Goal: Information Seeking & Learning: Check status

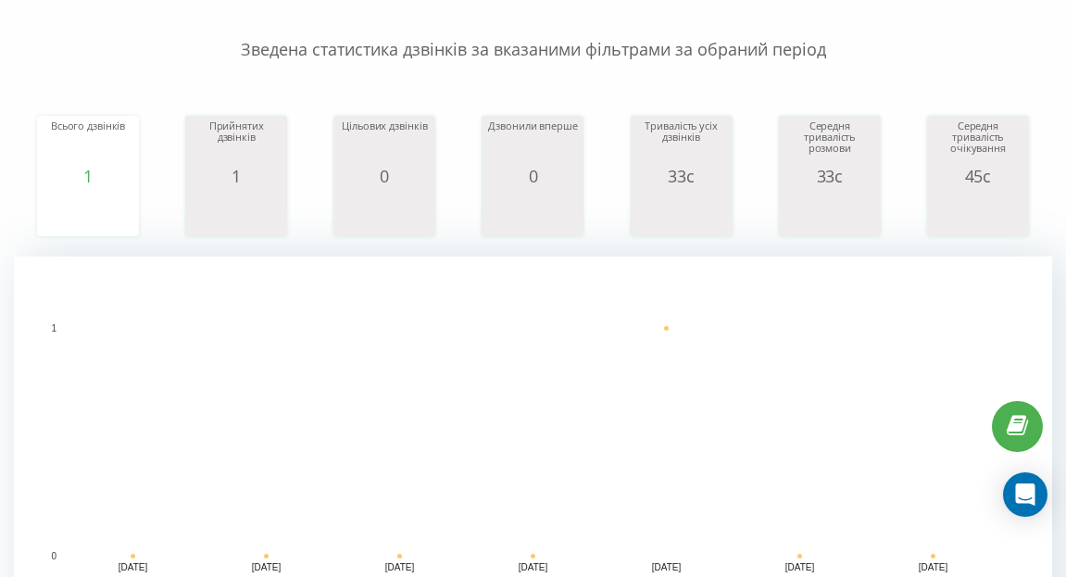
scroll to position [24, 0]
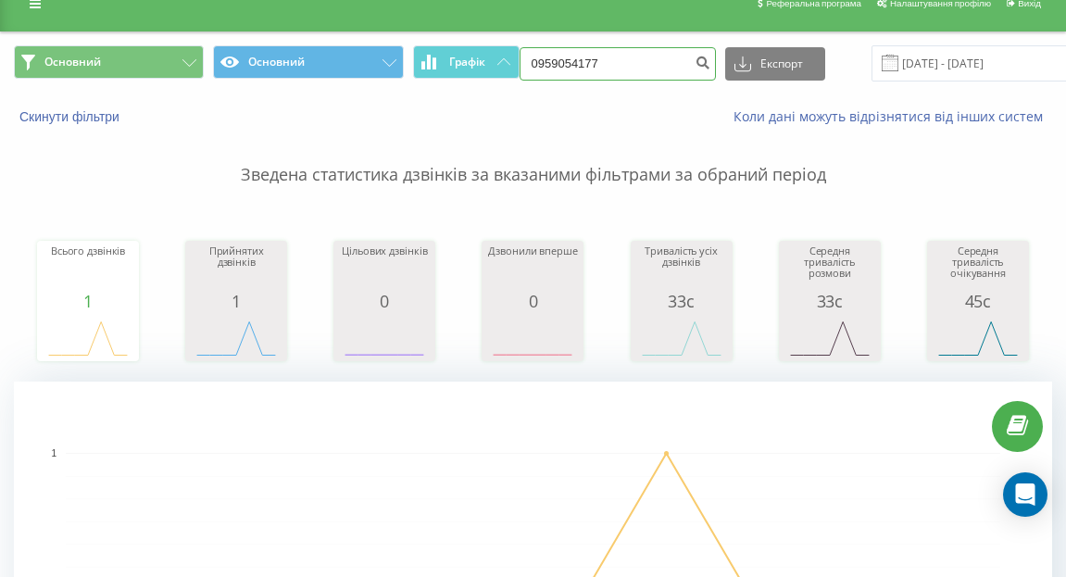
click at [604, 71] on input "0959054177" at bounding box center [618, 63] width 196 height 33
type input "0"
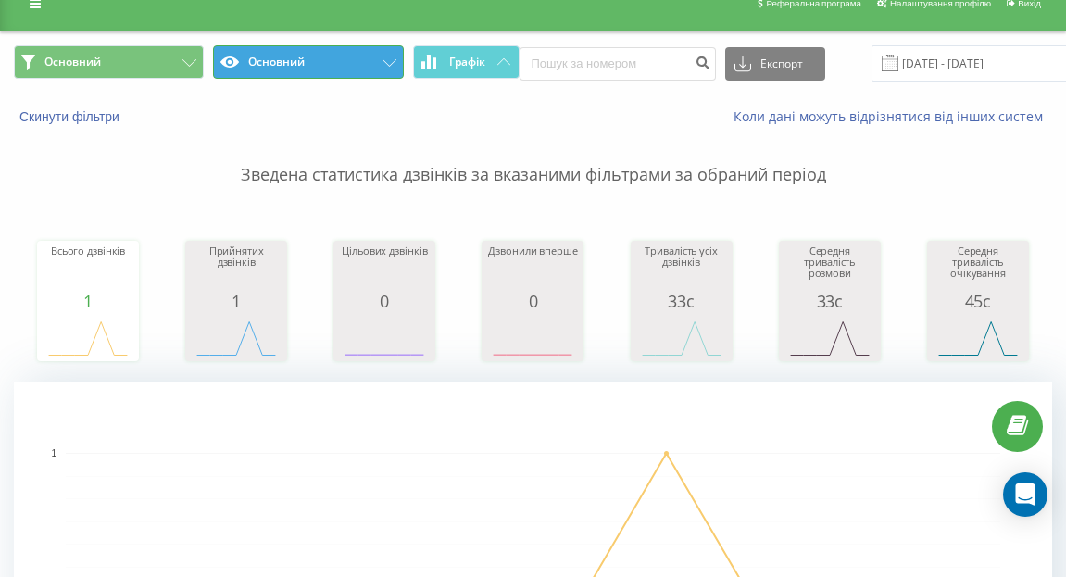
click at [266, 69] on button "Основний" at bounding box center [308, 61] width 190 height 33
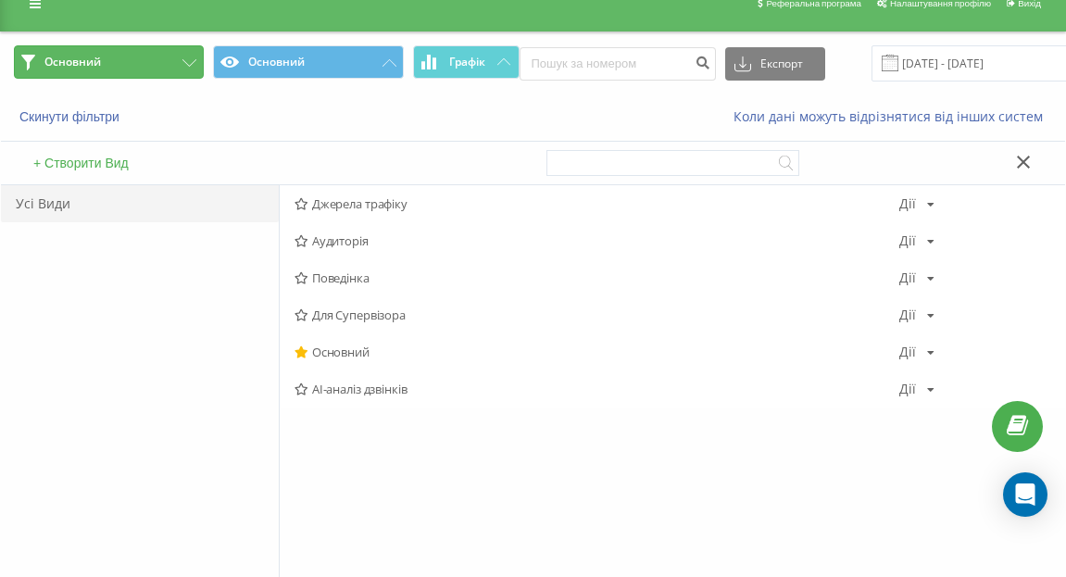
click at [112, 60] on button "Основний" at bounding box center [109, 61] width 190 height 33
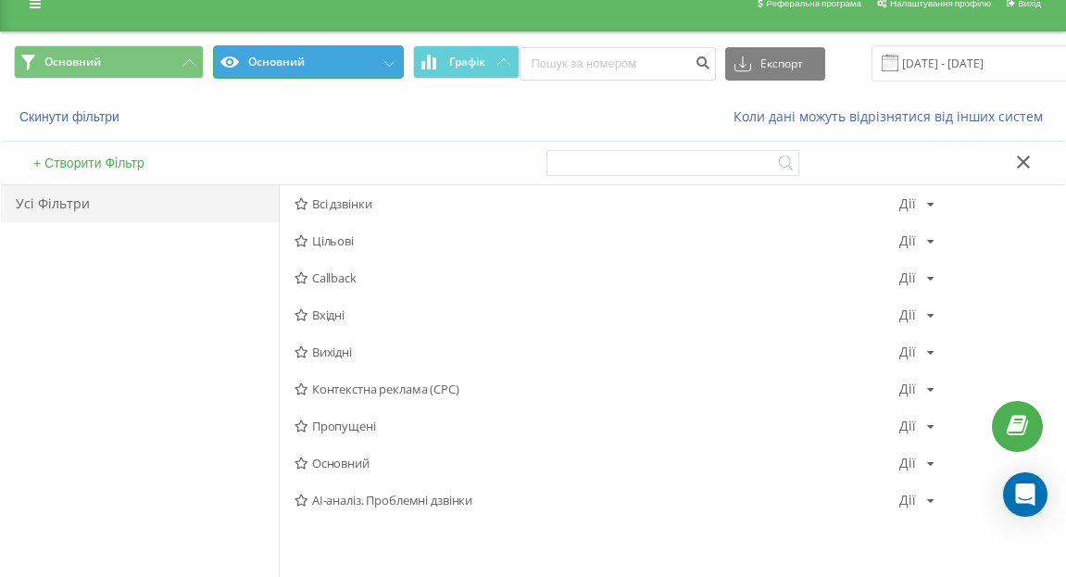
click at [283, 59] on button "Основний" at bounding box center [308, 61] width 190 height 33
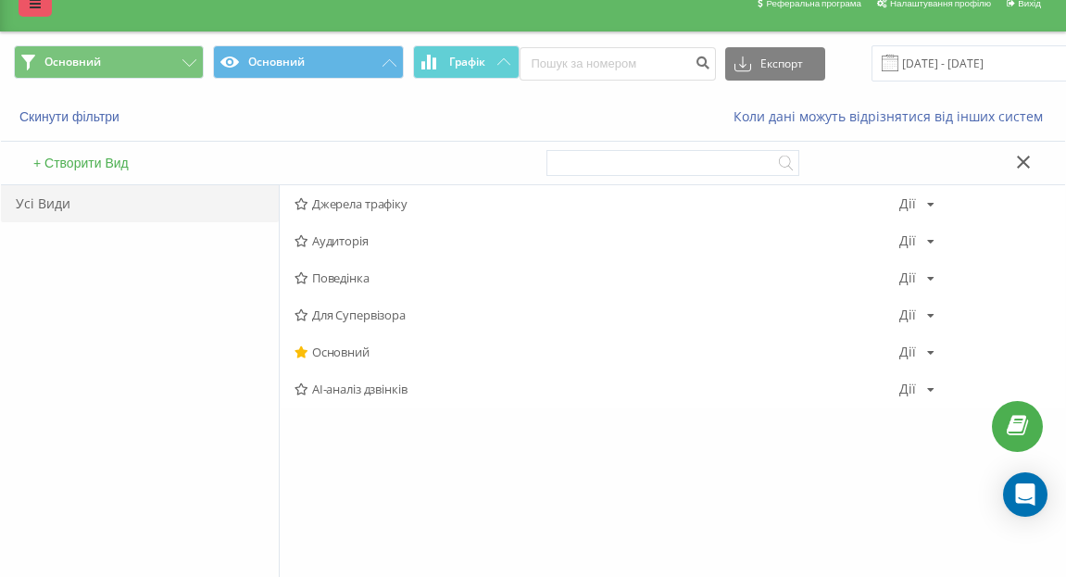
click at [31, 3] on icon at bounding box center [35, 3] width 11 height 13
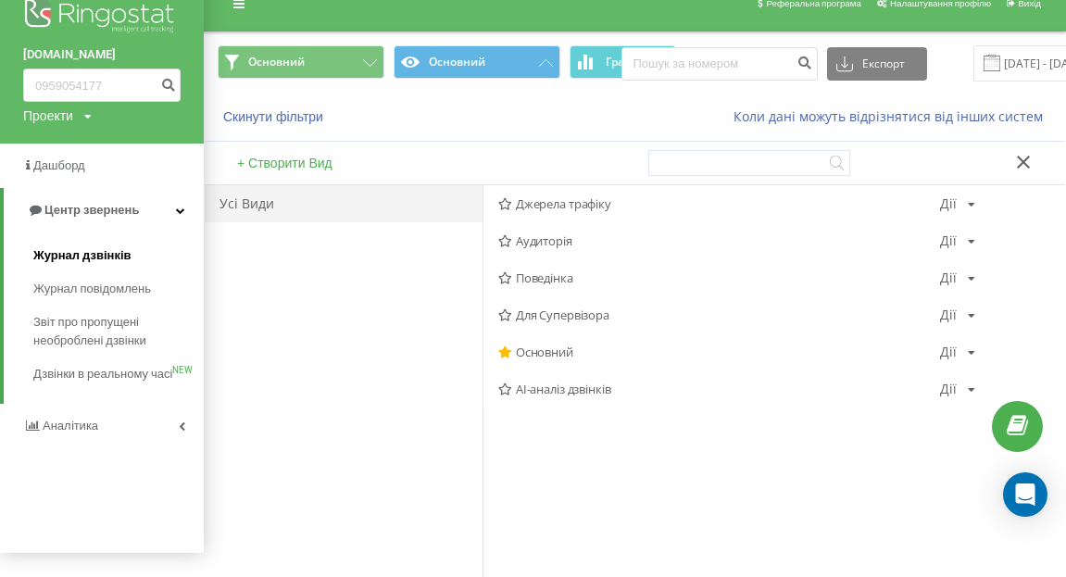
click at [130, 259] on link "Журнал дзвінків" at bounding box center [118, 255] width 170 height 33
click at [82, 251] on span "Журнал дзвінків" at bounding box center [82, 255] width 98 height 19
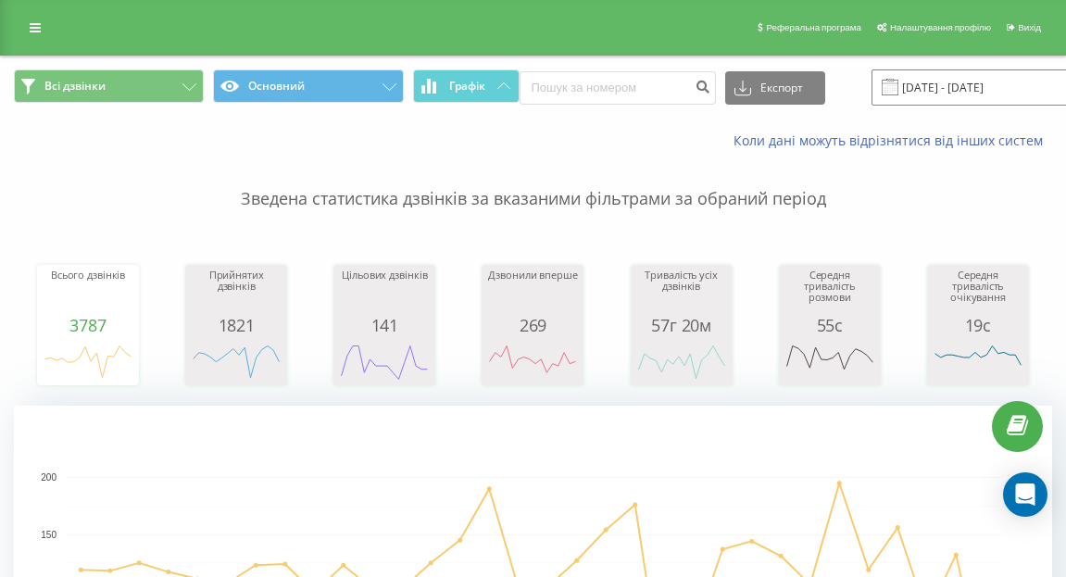
click at [960, 91] on input "[DATE] - [DATE]" at bounding box center [984, 87] width 224 height 36
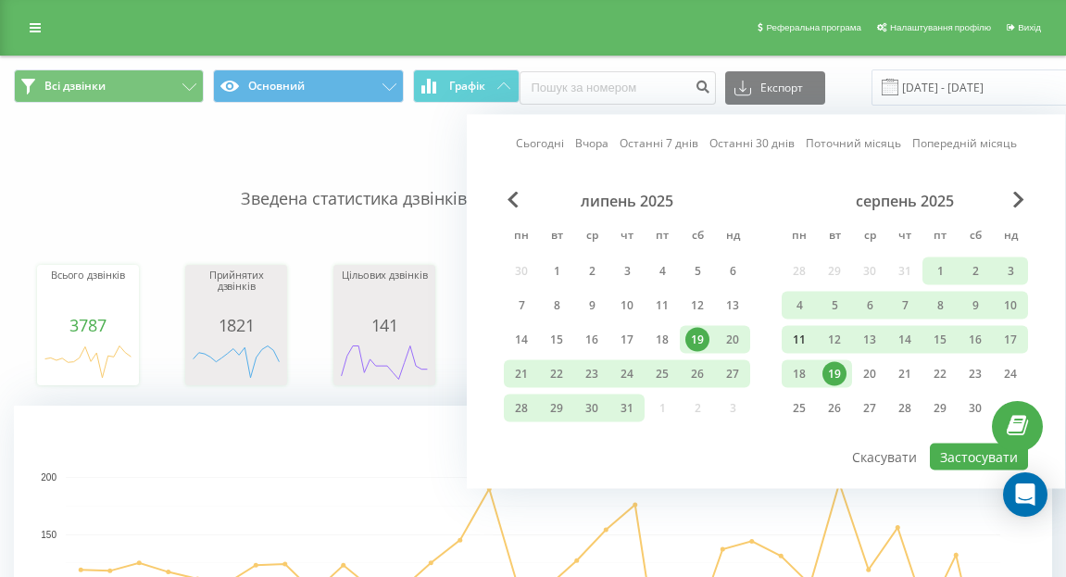
click at [802, 336] on div "11" at bounding box center [799, 340] width 24 height 24
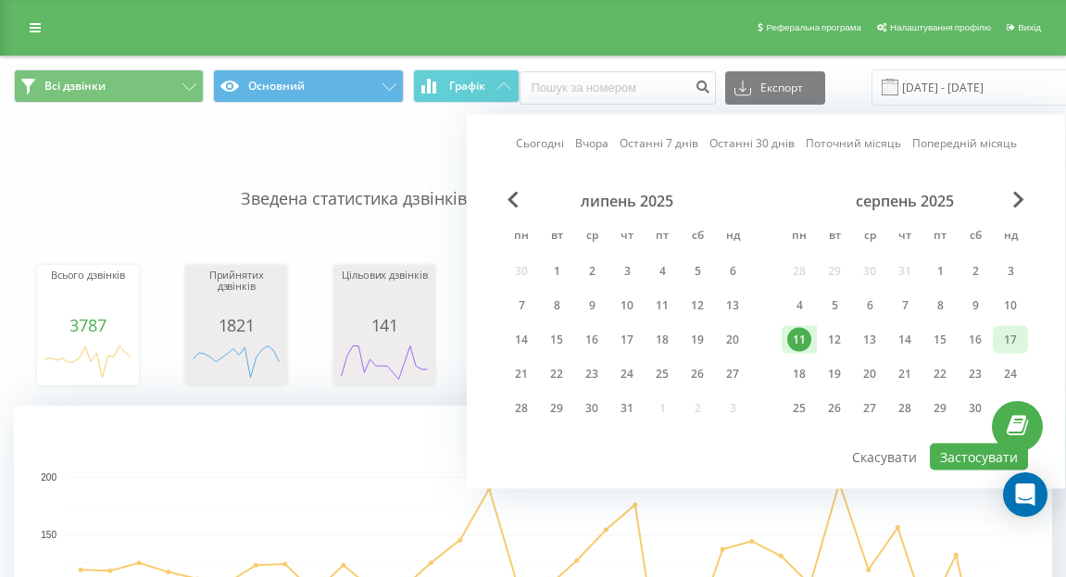
click at [1013, 342] on div "17" at bounding box center [1011, 340] width 24 height 24
click at [976, 456] on button "Застосувати" at bounding box center [979, 457] width 98 height 27
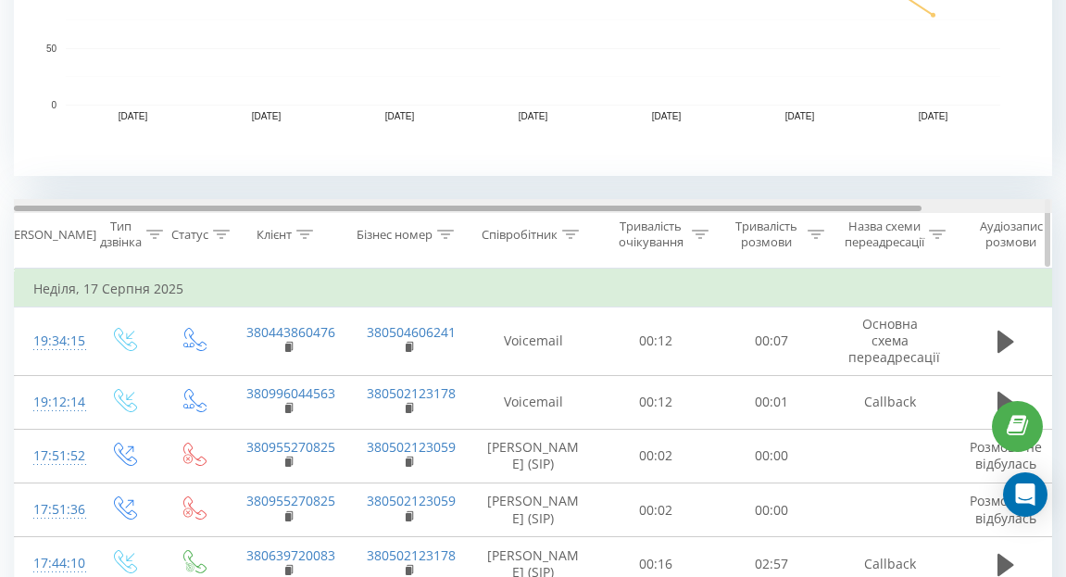
scroll to position [589, 0]
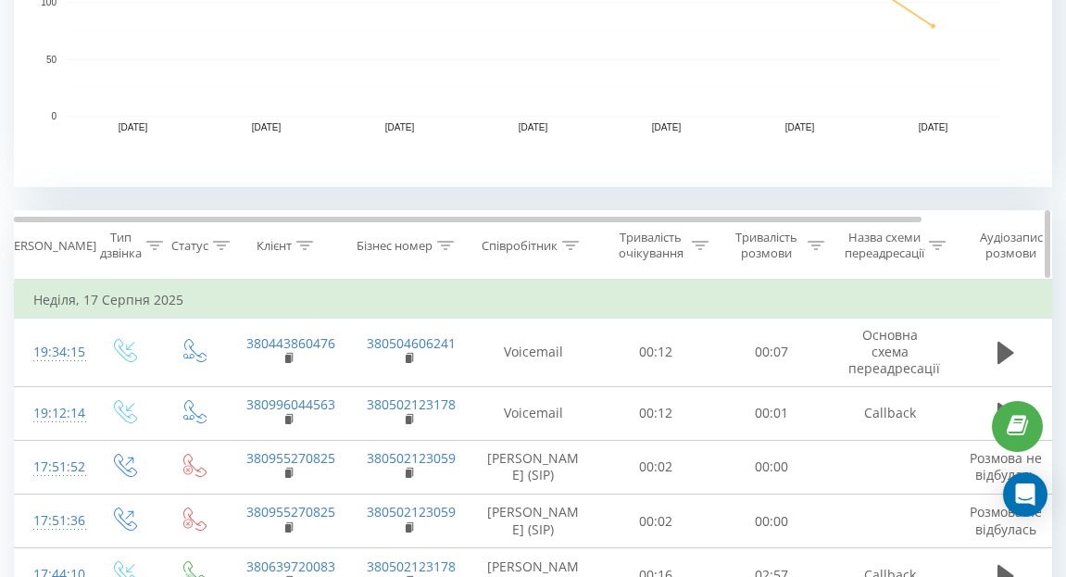
click at [573, 249] on icon at bounding box center [570, 245] width 17 height 9
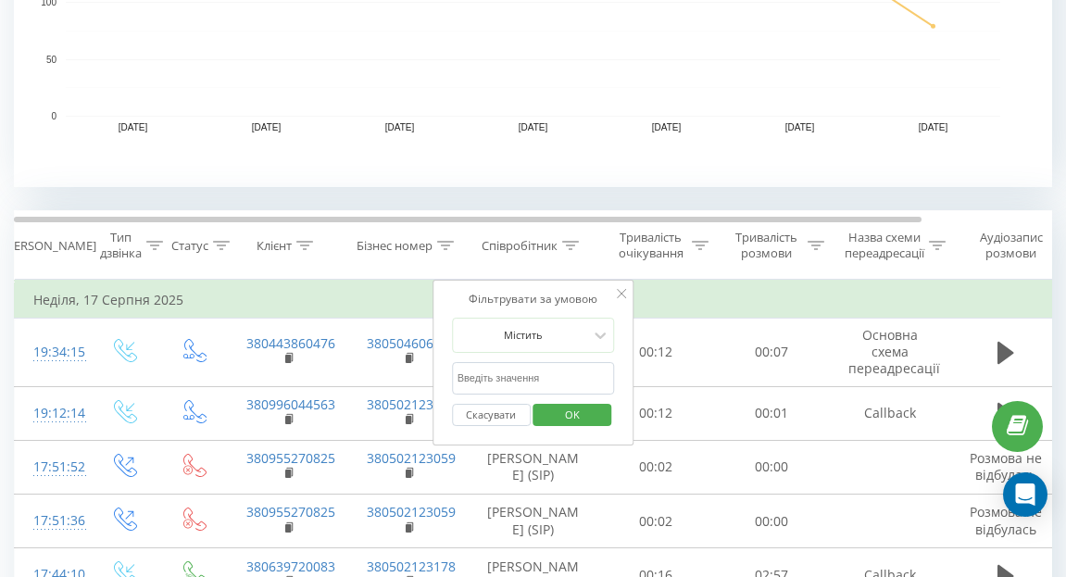
click at [547, 378] on input "text" at bounding box center [533, 378] width 163 height 32
click at [597, 409] on span "OK" at bounding box center [573, 414] width 52 height 29
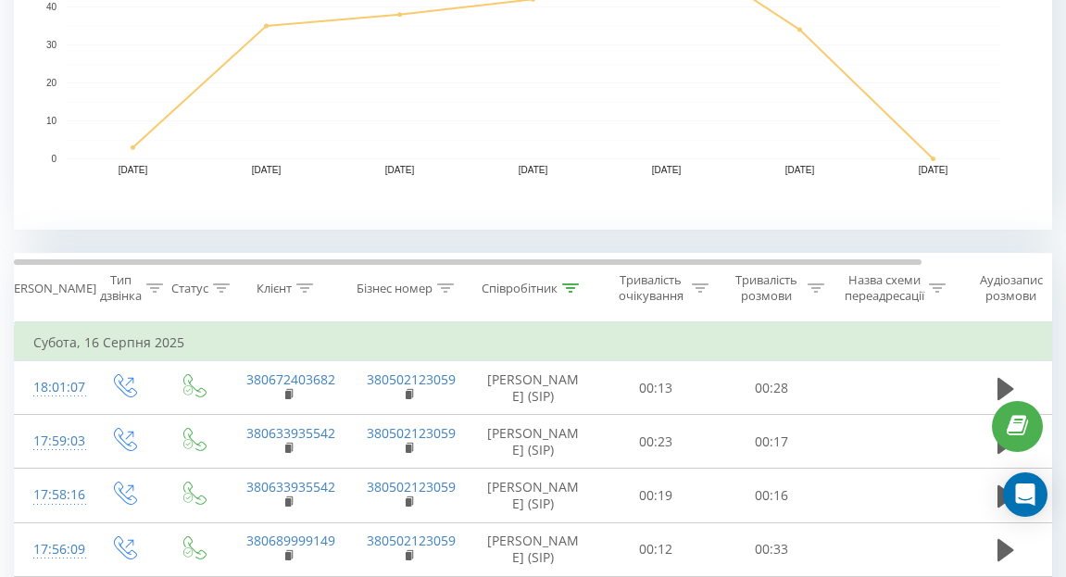
scroll to position [548, 0]
click at [577, 282] on icon at bounding box center [571, 286] width 17 height 9
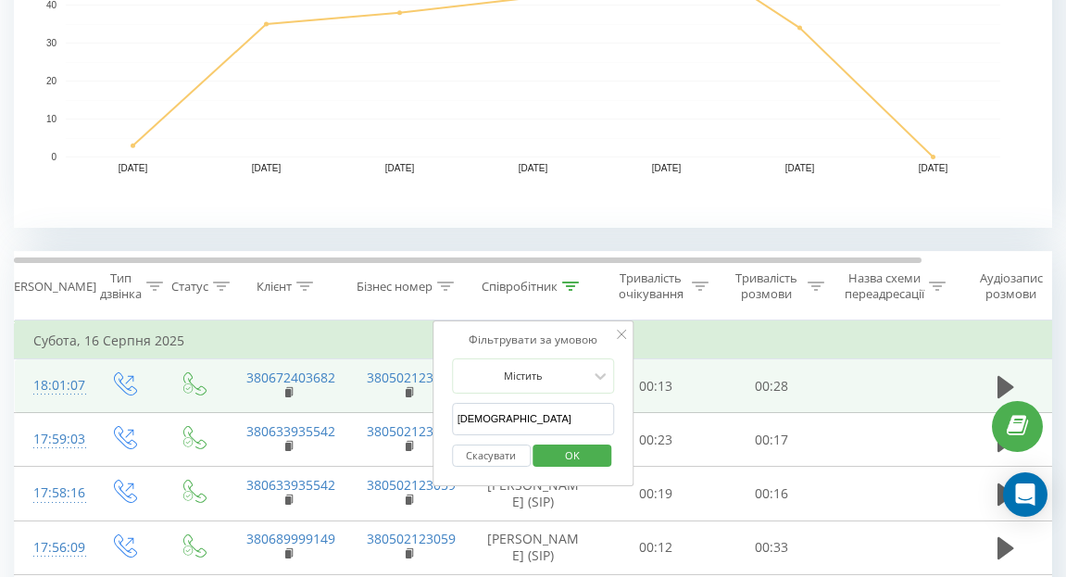
drag, startPoint x: 494, startPoint y: 412, endPoint x: 424, endPoint y: 410, distance: 69.5
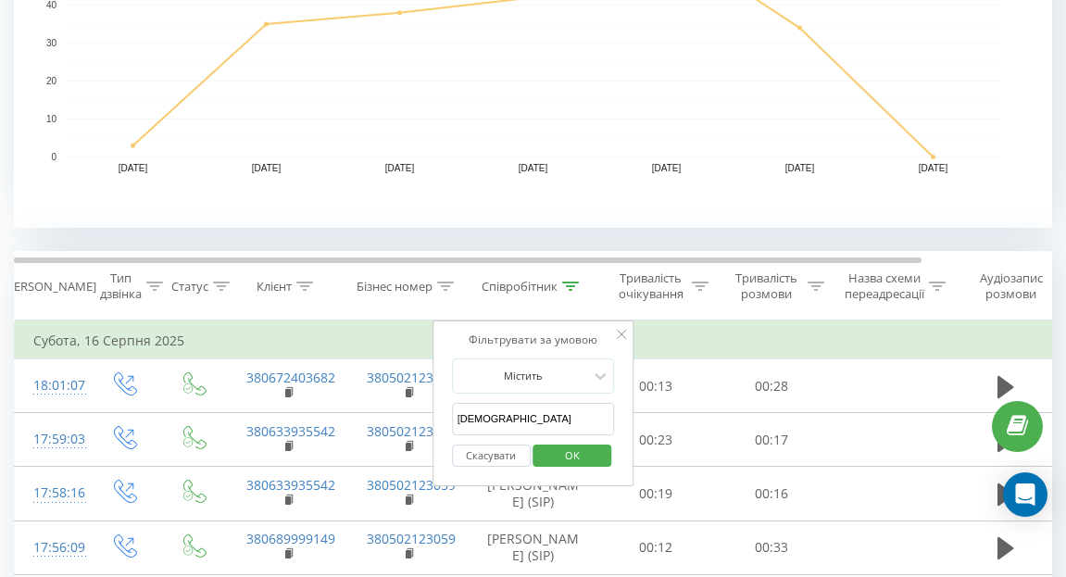
drag, startPoint x: 501, startPoint y: 412, endPoint x: 446, endPoint y: 413, distance: 55.6
click at [446, 414] on div "Фільтрувати за умовою Містить [PERSON_NAME] Скасувати OK" at bounding box center [534, 404] width 202 height 167
click at [489, 416] on input "[DEMOGRAPHIC_DATA]" at bounding box center [533, 419] width 163 height 32
type input "с"
click at [571, 447] on span "OK" at bounding box center [573, 455] width 52 height 29
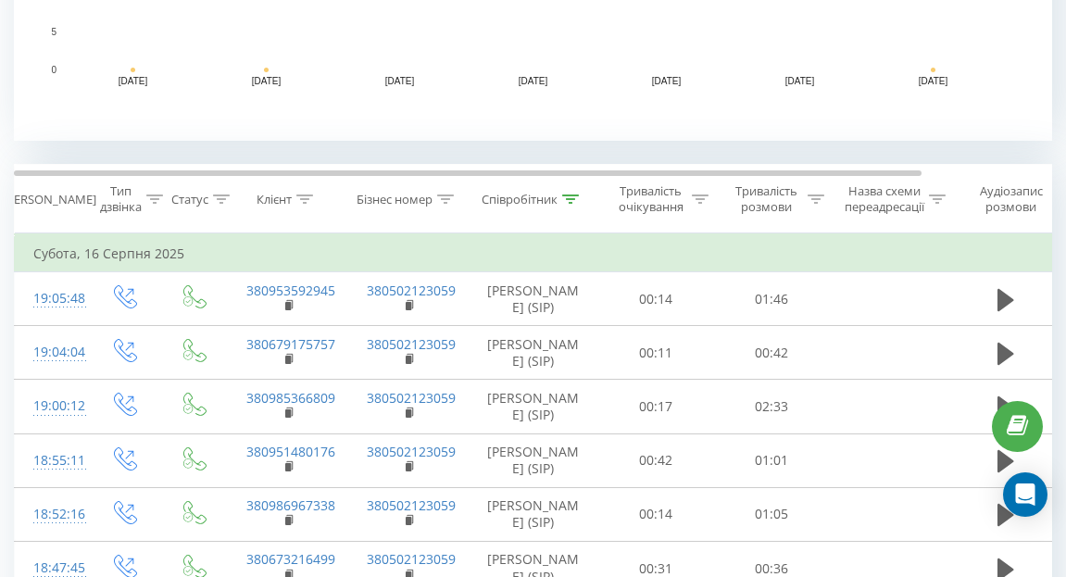
scroll to position [643, 0]
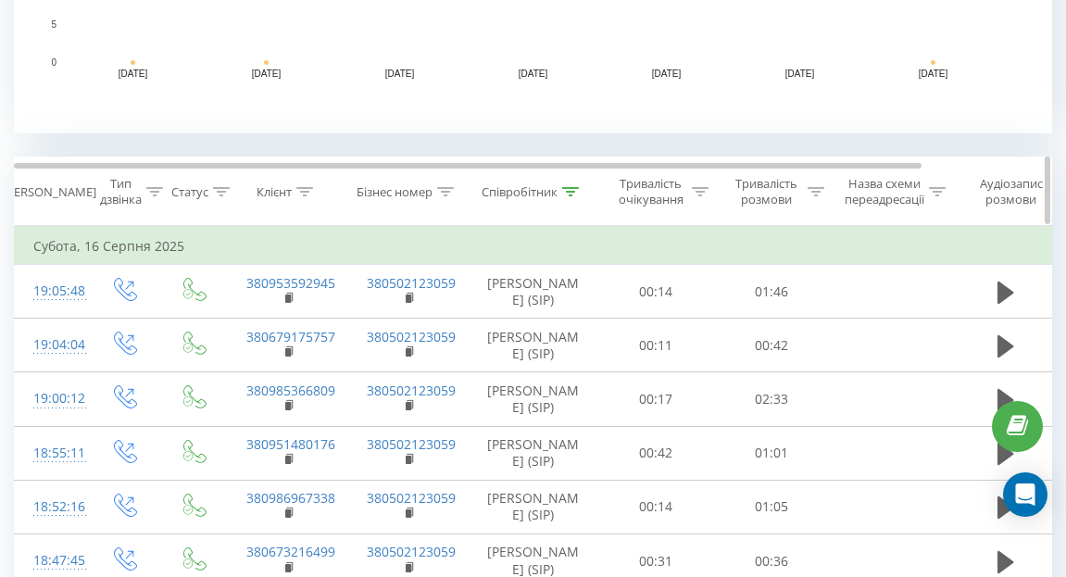
click at [578, 187] on icon at bounding box center [571, 191] width 17 height 9
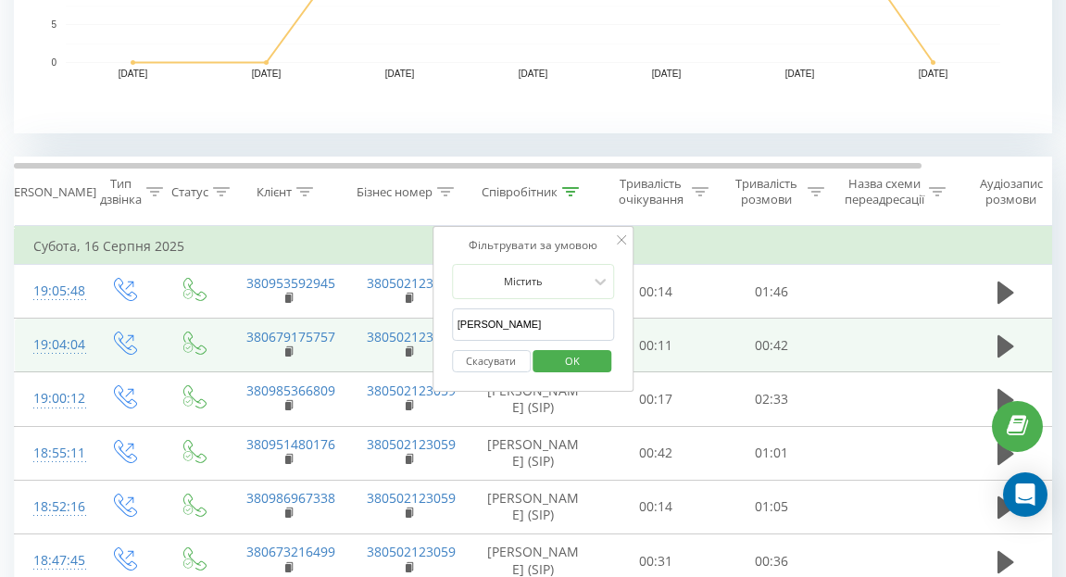
drag, startPoint x: 504, startPoint y: 324, endPoint x: 421, endPoint y: 323, distance: 82.4
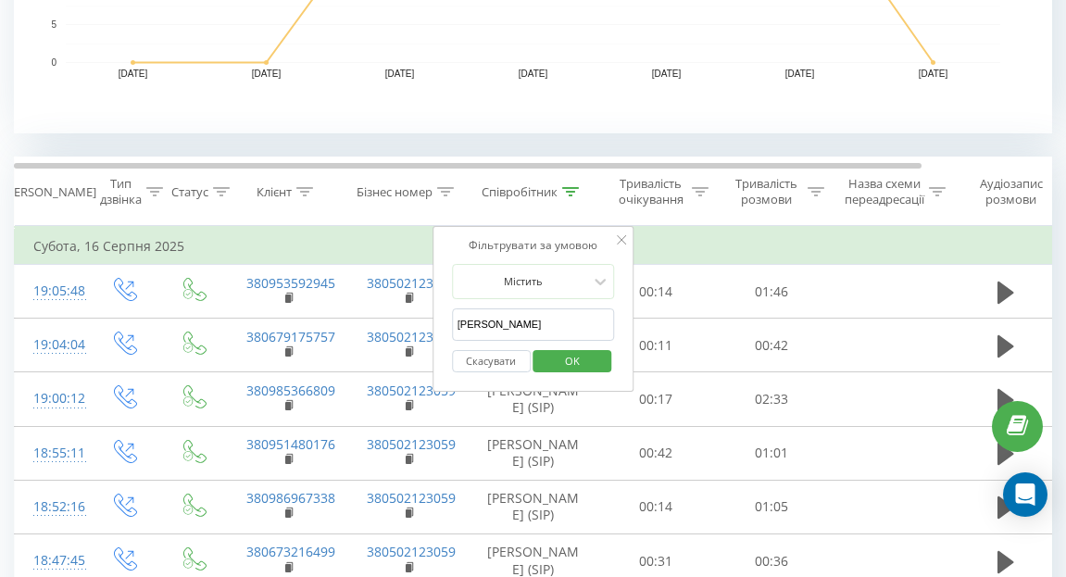
click at [582, 358] on span "OK" at bounding box center [573, 360] width 52 height 29
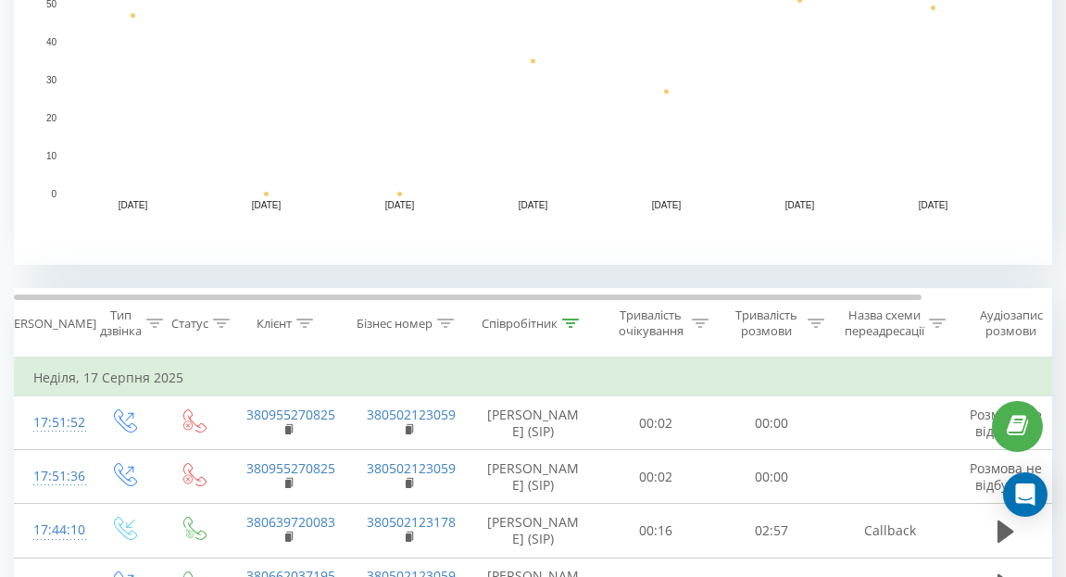
scroll to position [543, 0]
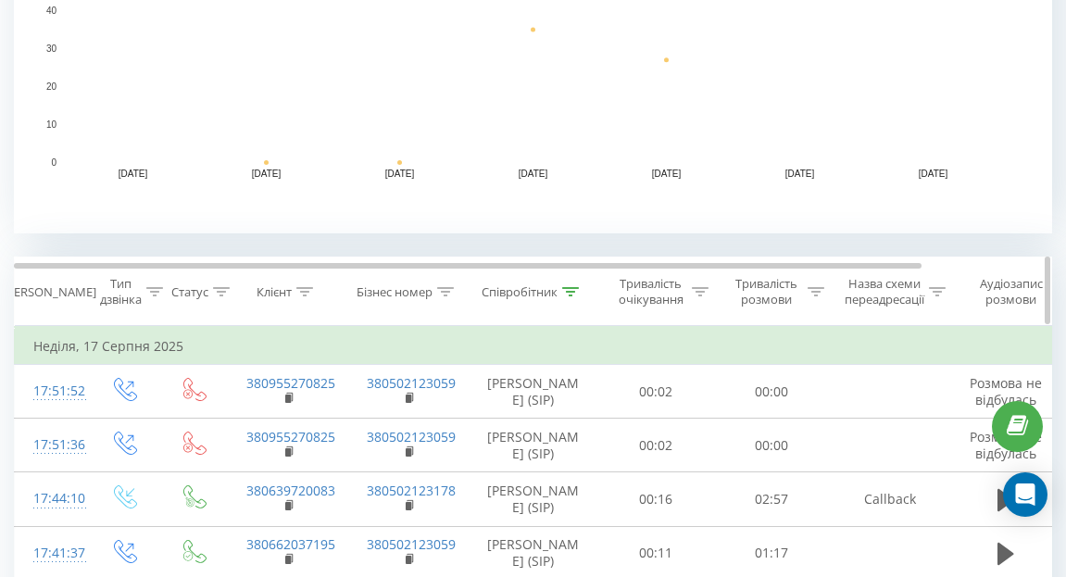
click at [575, 283] on th "Співробітник" at bounding box center [534, 292] width 130 height 69
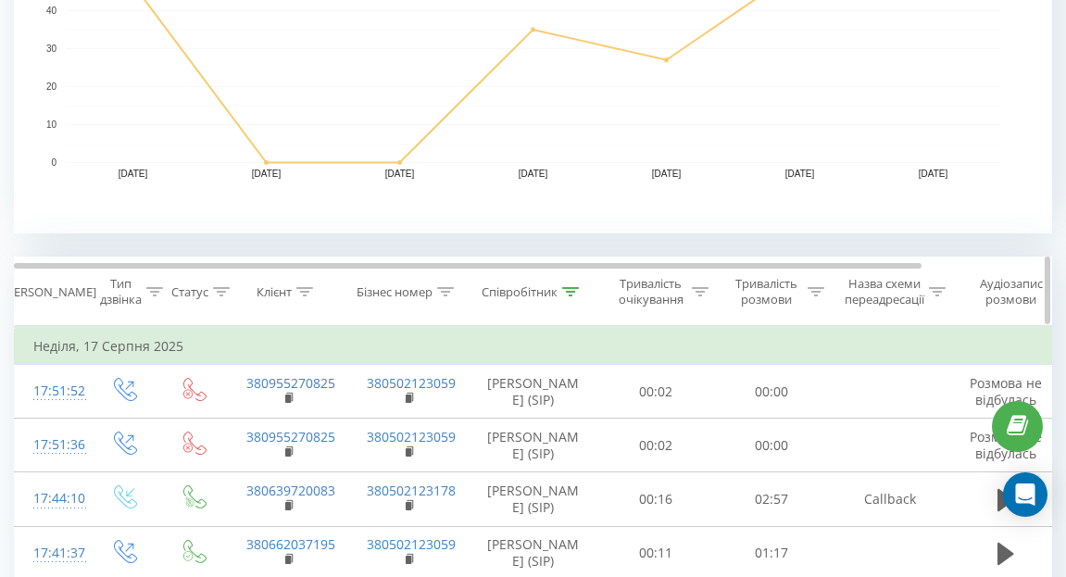
click at [574, 292] on icon at bounding box center [570, 291] width 17 height 9
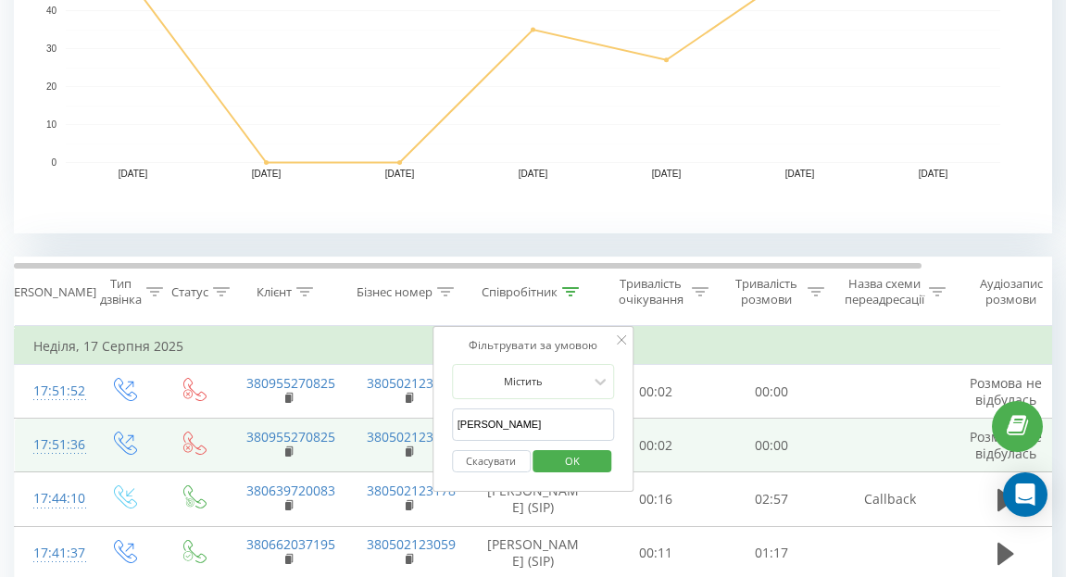
drag, startPoint x: 500, startPoint y: 428, endPoint x: 418, endPoint y: 425, distance: 82.5
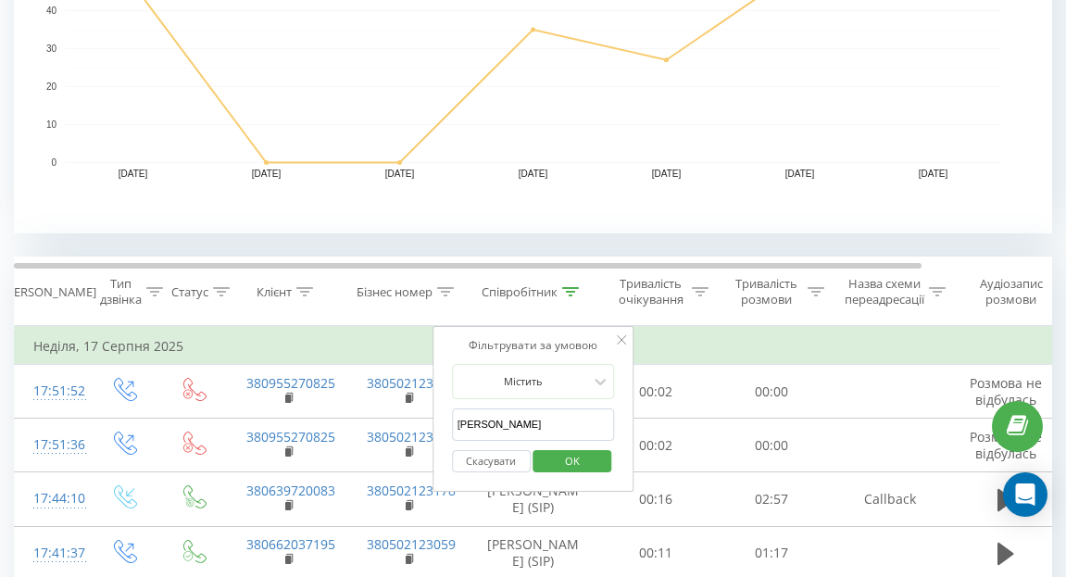
click at [564, 465] on span "OK" at bounding box center [573, 460] width 52 height 29
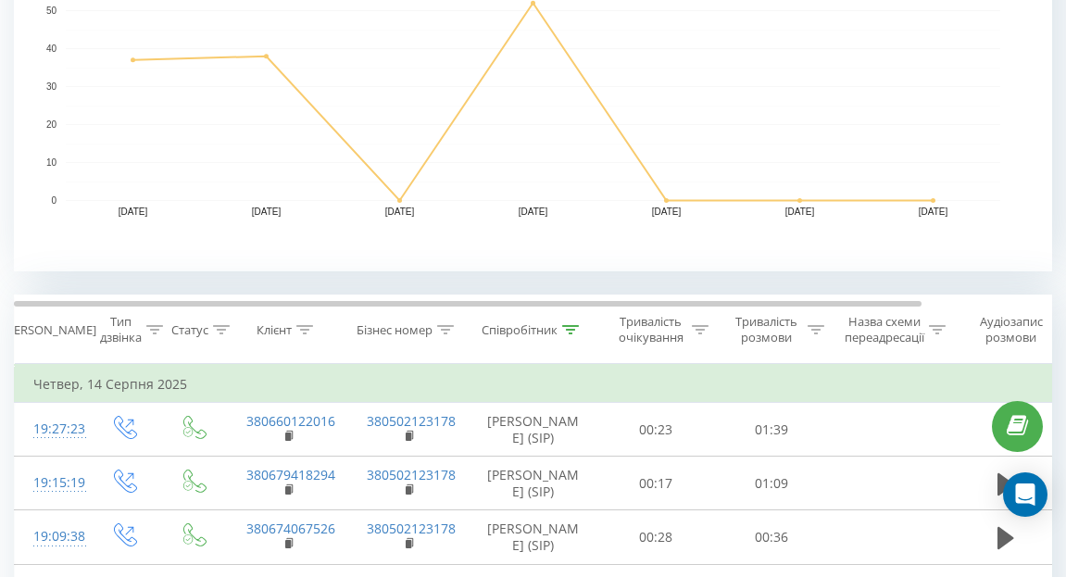
scroll to position [555, 0]
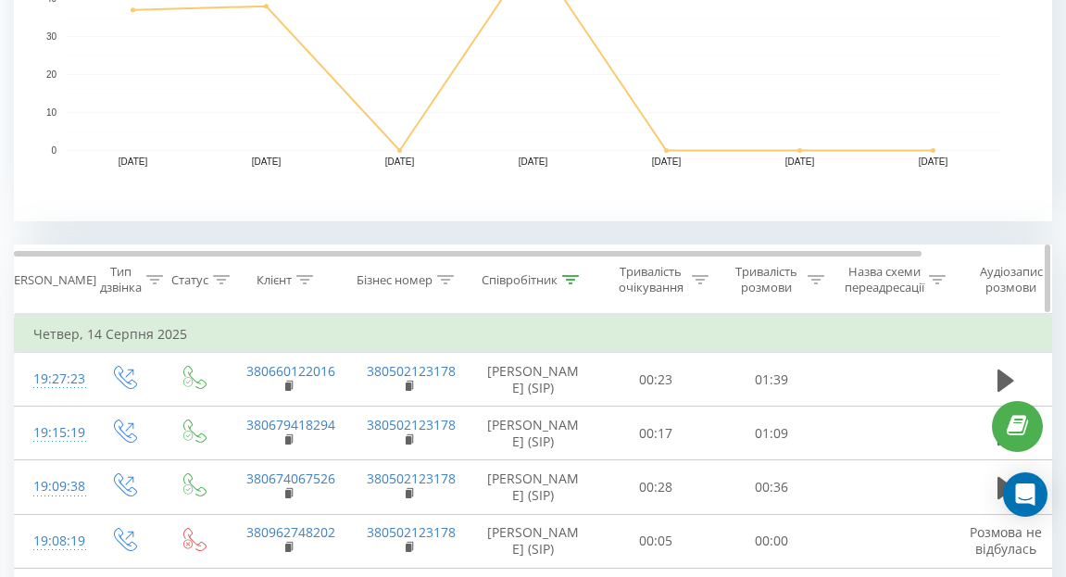
click at [570, 278] on icon at bounding box center [571, 279] width 17 height 9
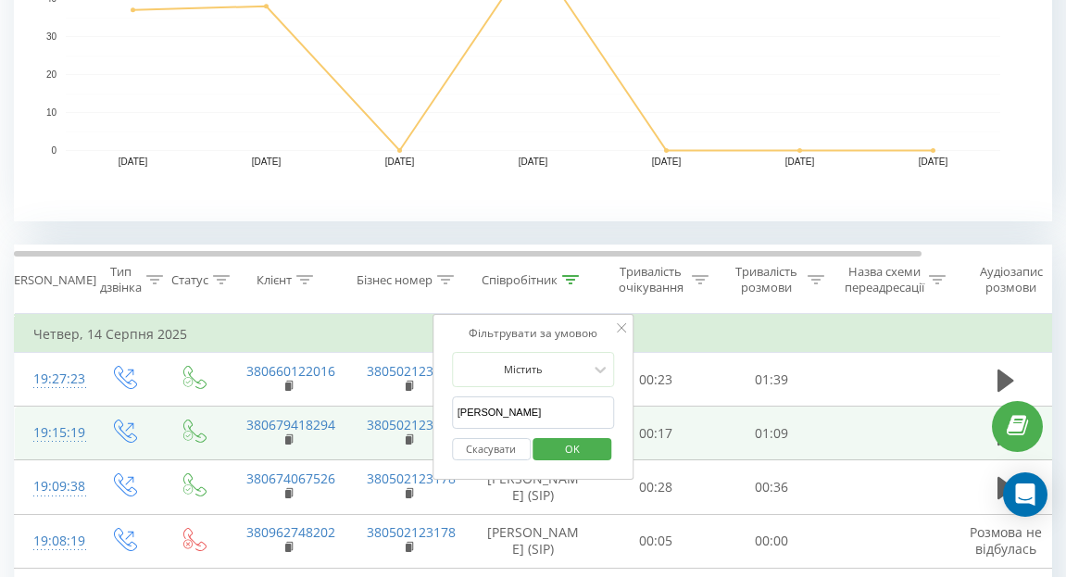
drag, startPoint x: 516, startPoint y: 416, endPoint x: 391, endPoint y: 412, distance: 125.1
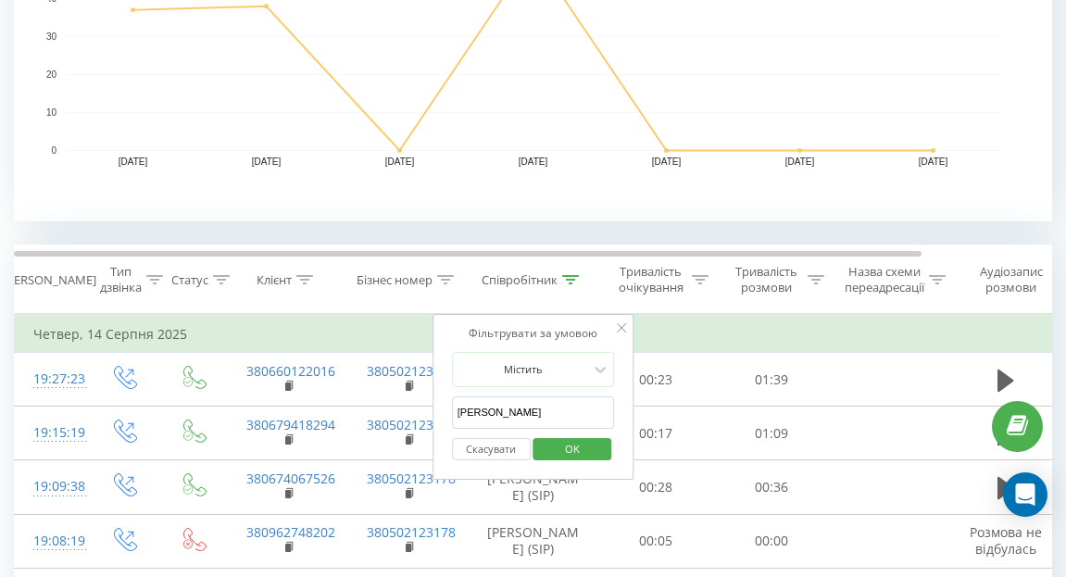
click at [597, 452] on span "OK" at bounding box center [573, 448] width 52 height 29
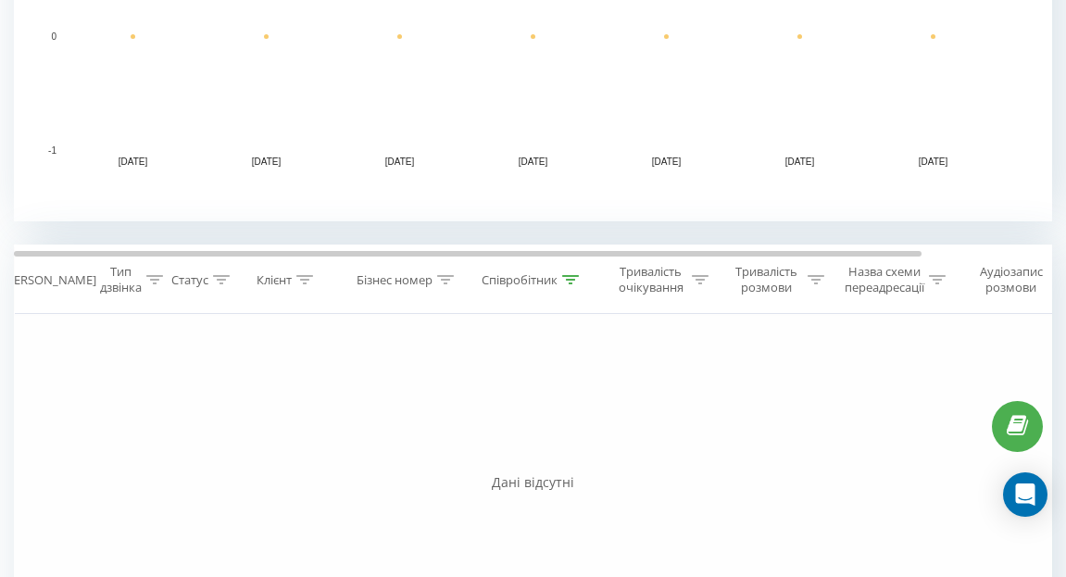
scroll to position [724, 0]
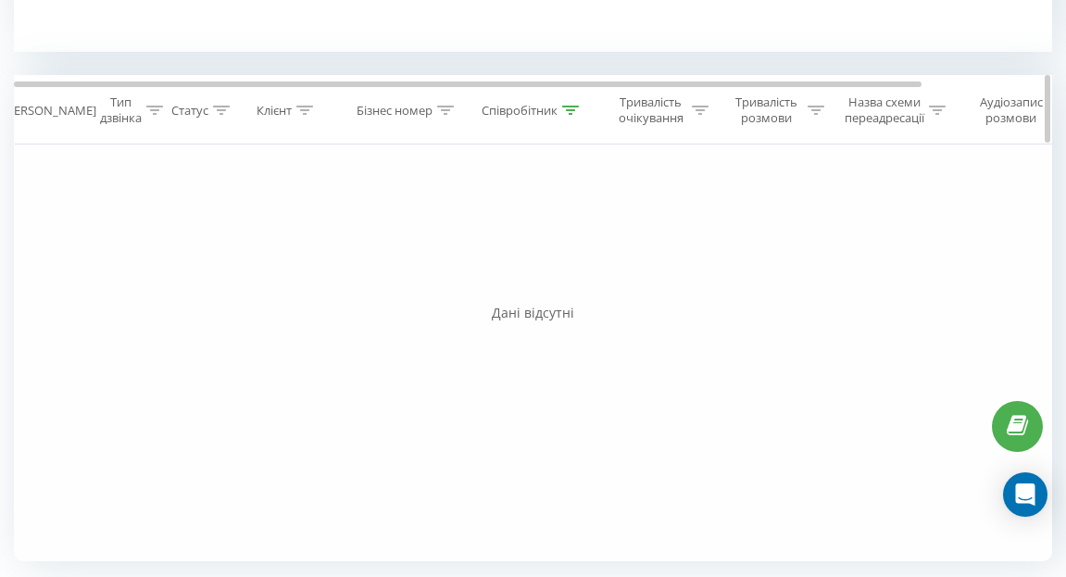
click at [573, 108] on icon at bounding box center [570, 110] width 17 height 9
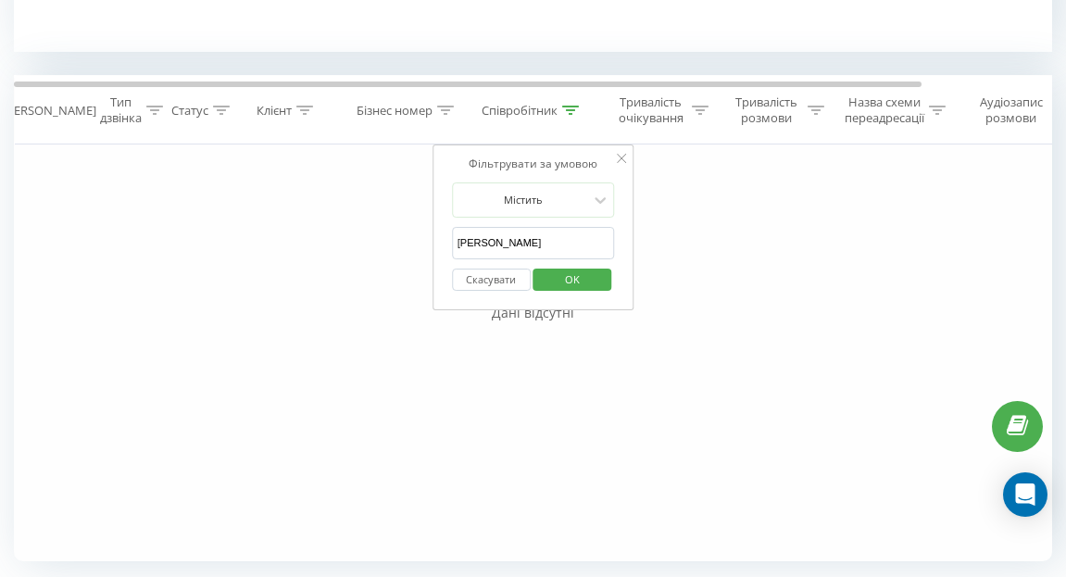
click at [511, 245] on input "[PERSON_NAME]" at bounding box center [533, 243] width 163 height 32
drag, startPoint x: 504, startPoint y: 244, endPoint x: 446, endPoint y: 244, distance: 58.4
click at [446, 244] on div "Фільтрувати за умовою Містить [PERSON_NAME] Скасувати OK" at bounding box center [534, 228] width 202 height 167
type input "м"
type input "[PERSON_NAME]"
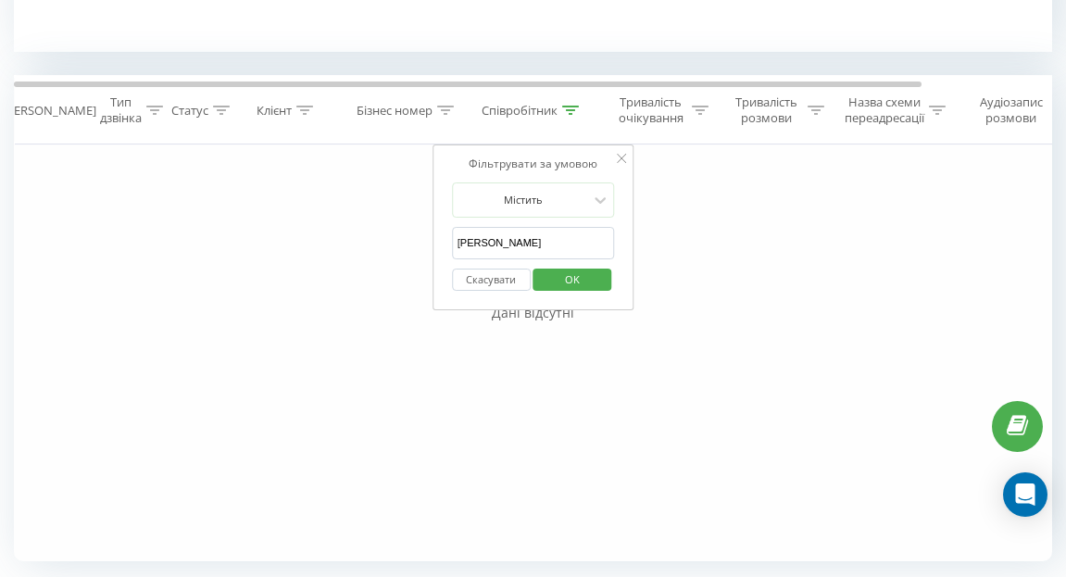
click at [569, 281] on span "OK" at bounding box center [573, 279] width 52 height 29
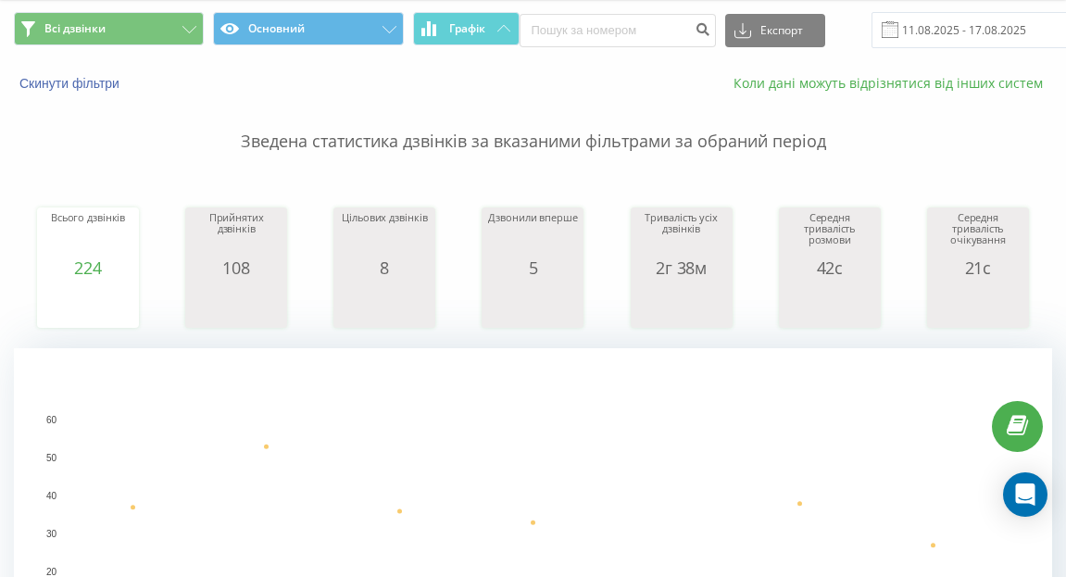
scroll to position [59, 0]
